Goal: Find specific page/section: Find specific page/section

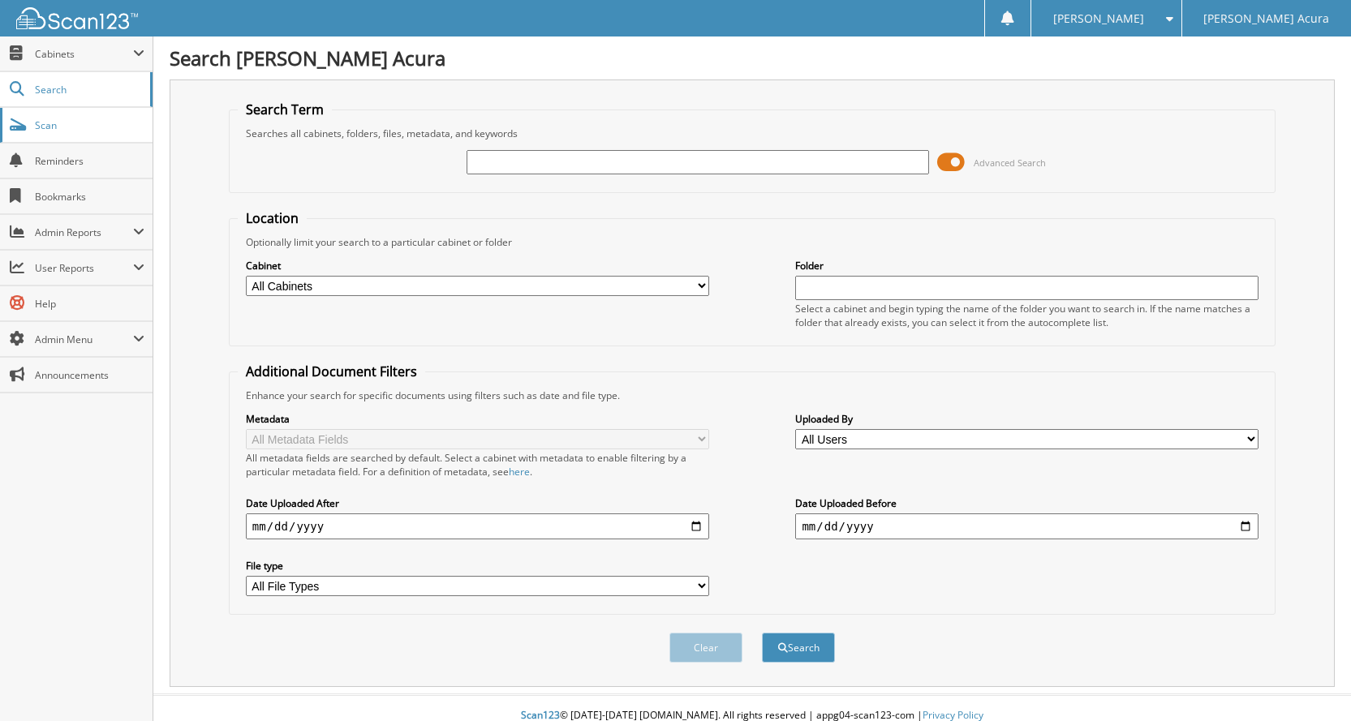
click at [71, 131] on span "Scan" at bounding box center [90, 125] width 110 height 14
click at [54, 126] on span "Scan" at bounding box center [90, 125] width 110 height 14
click at [785, 166] on input "text" at bounding box center [697, 162] width 463 height 24
type input "560123"
click at [762, 633] on button "Search" at bounding box center [798, 648] width 73 height 30
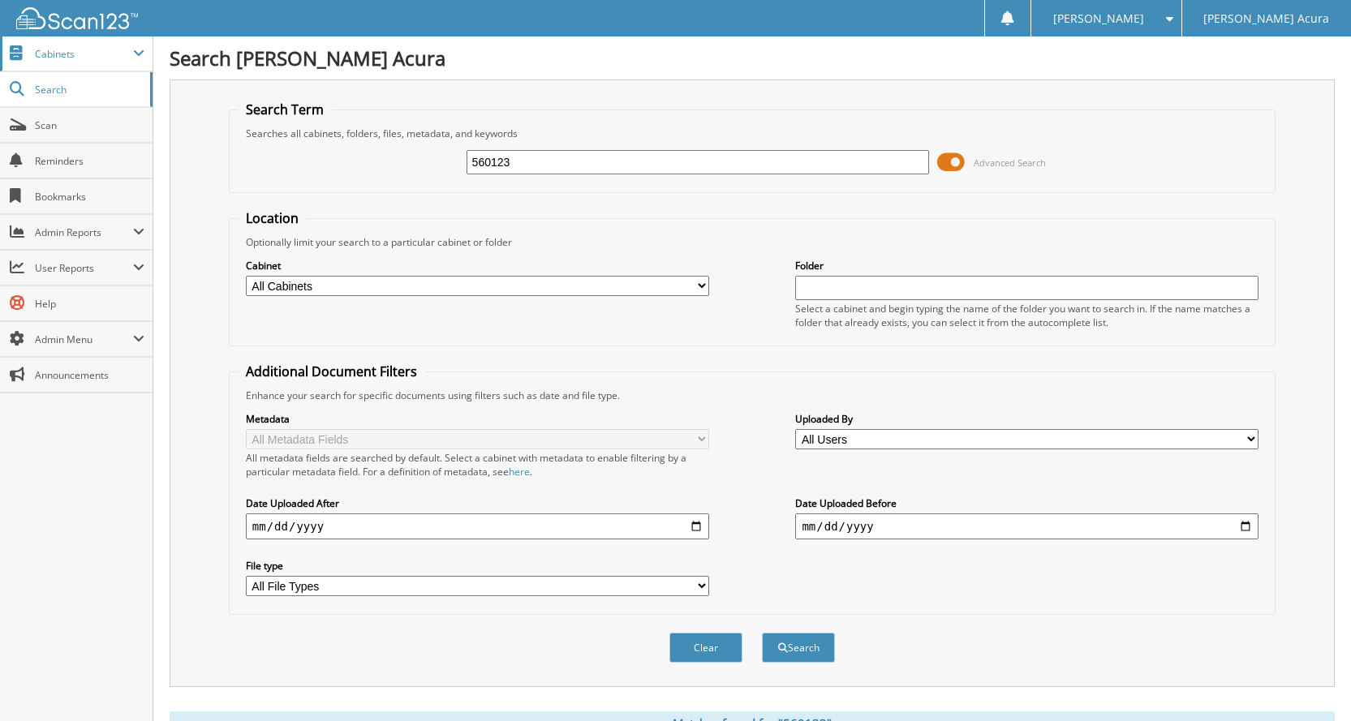
click at [48, 50] on span "Cabinets" at bounding box center [84, 54] width 98 height 14
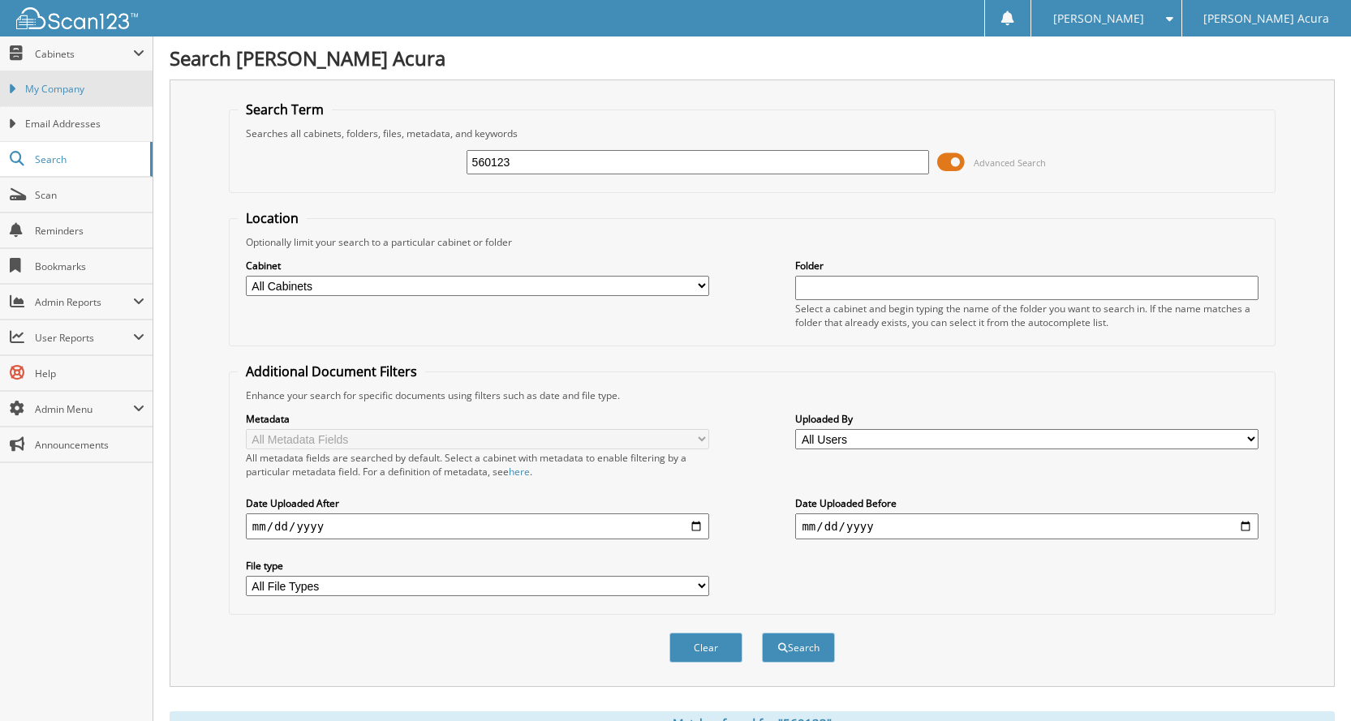
click at [56, 80] on link "My Company" at bounding box center [76, 88] width 153 height 35
